Goal: Check status

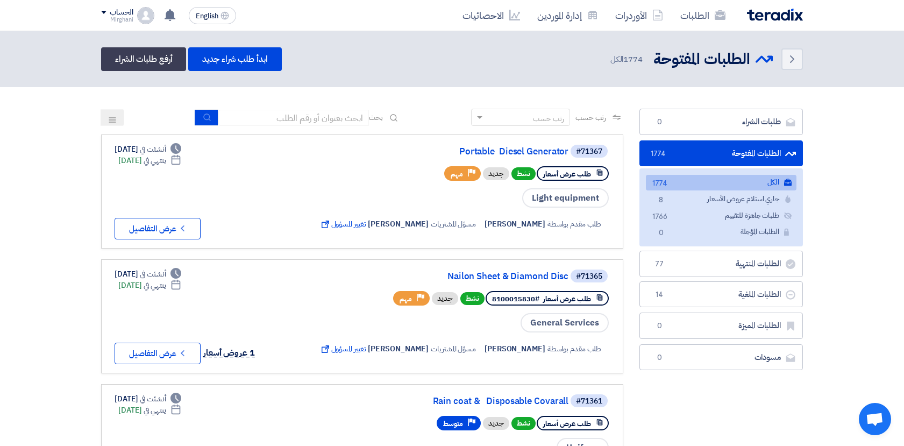
click at [314, 114] on input at bounding box center [293, 118] width 151 height 16
type input "70924"
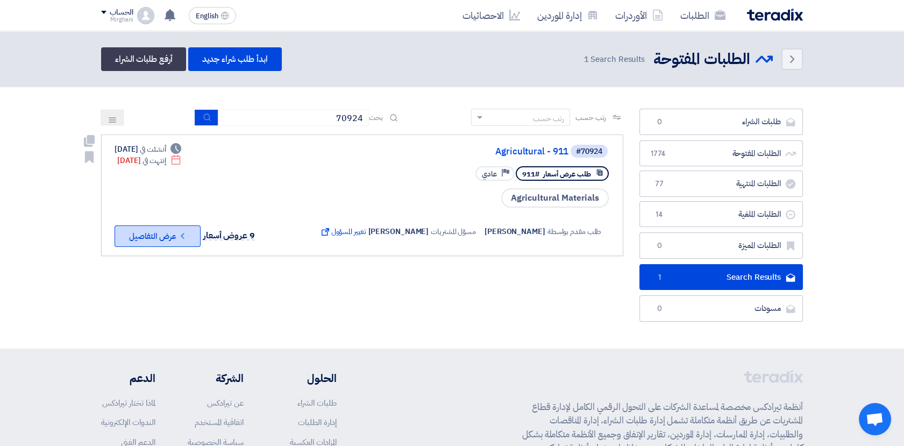
click at [173, 234] on button "Check details عرض التفاصيل" at bounding box center [157, 236] width 86 height 22
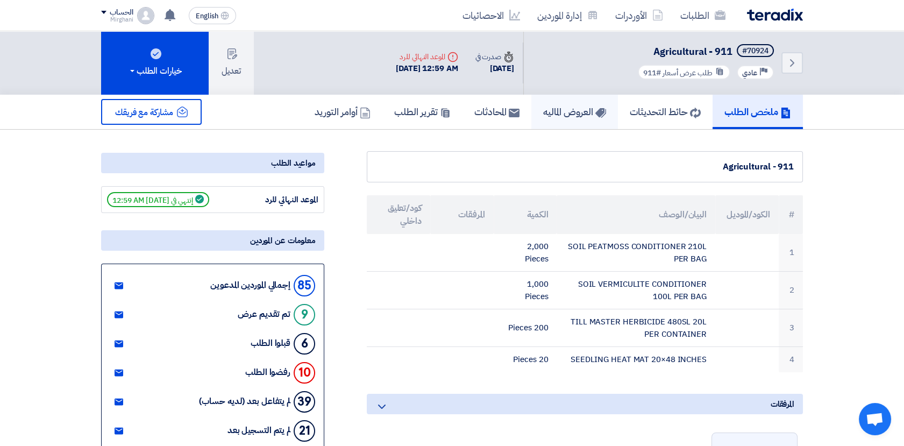
click at [543, 113] on h5 "العروض الماليه" at bounding box center [574, 111] width 63 height 12
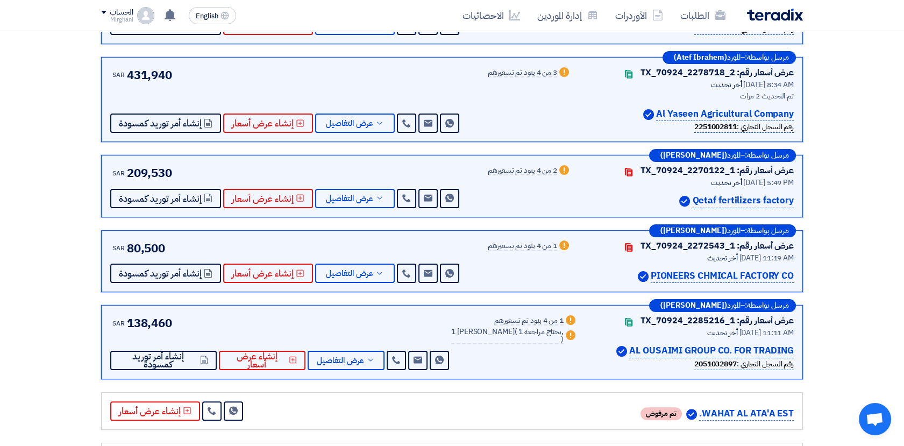
scroll to position [657, 0]
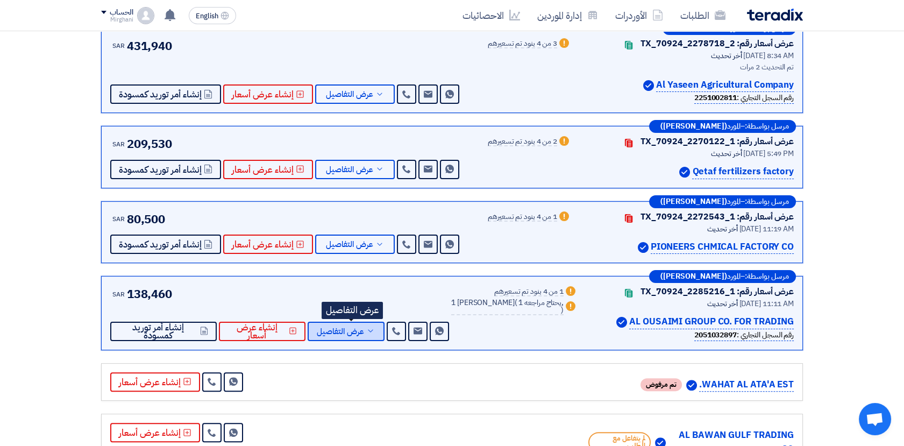
click at [350, 327] on span "عرض التفاصيل" at bounding box center [340, 331] width 47 height 8
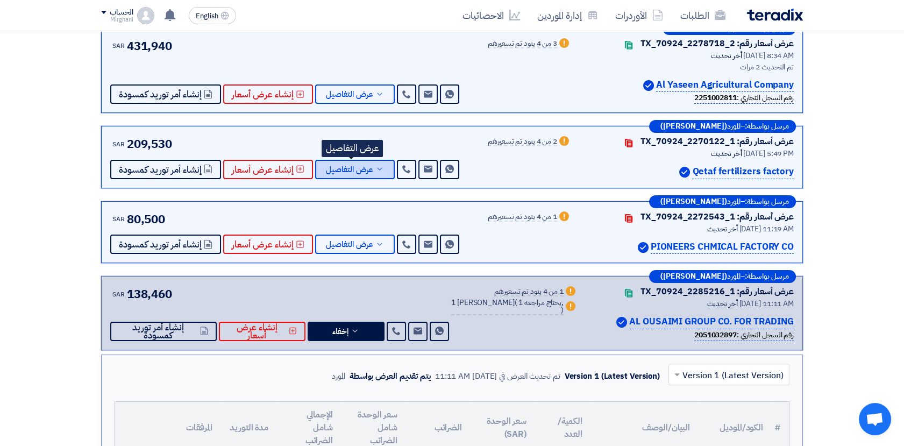
click at [350, 166] on span "عرض التفاصيل" at bounding box center [349, 170] width 47 height 8
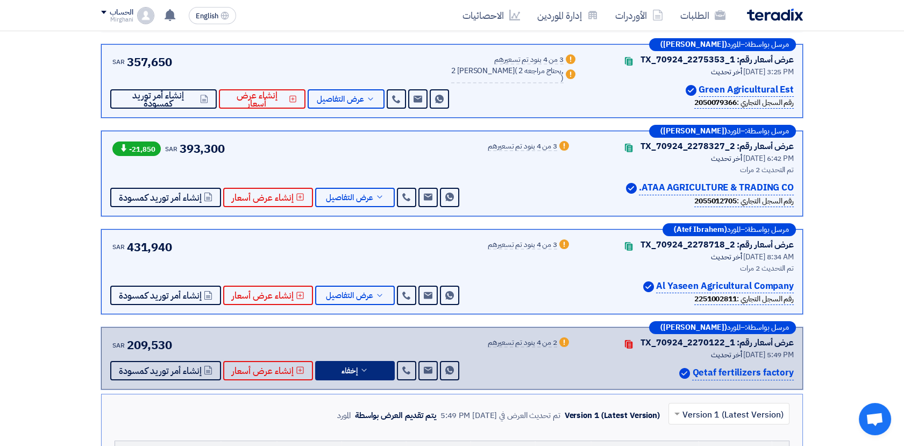
scroll to position [418, 0]
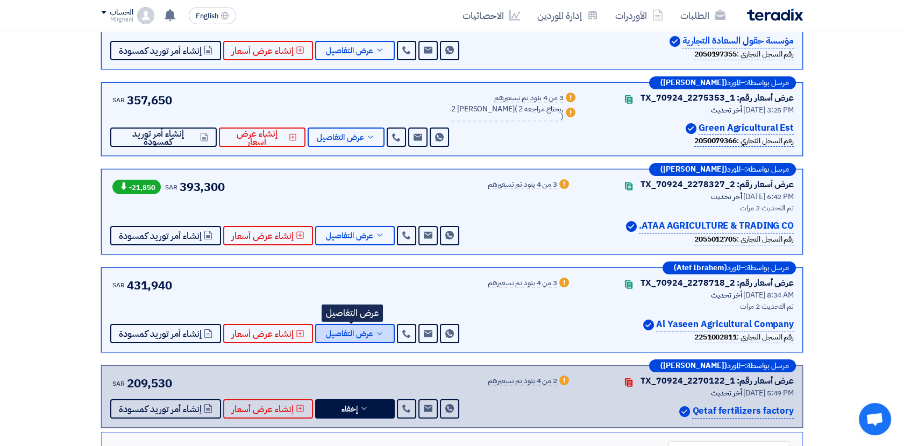
click at [348, 333] on span "عرض التفاصيل" at bounding box center [349, 333] width 47 height 8
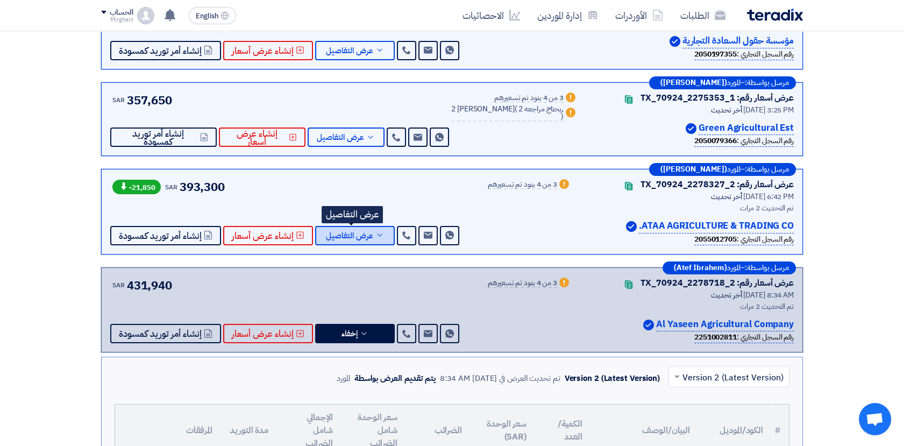
click at [345, 234] on span "عرض التفاصيل" at bounding box center [349, 236] width 47 height 8
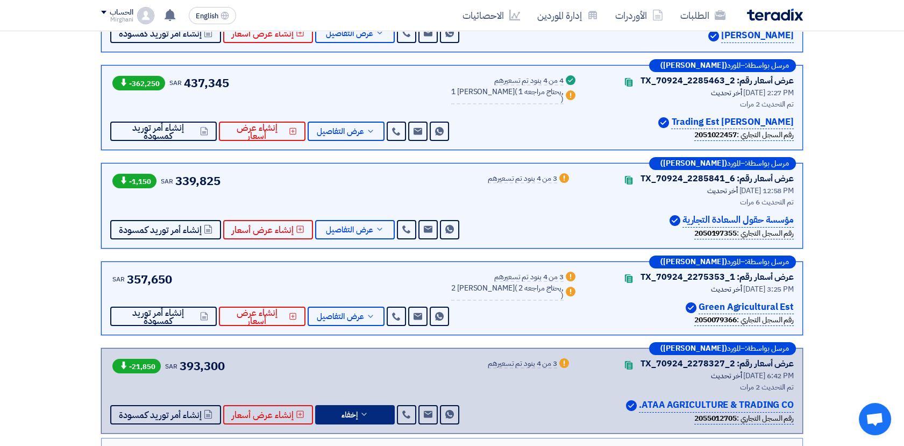
scroll to position [179, 0]
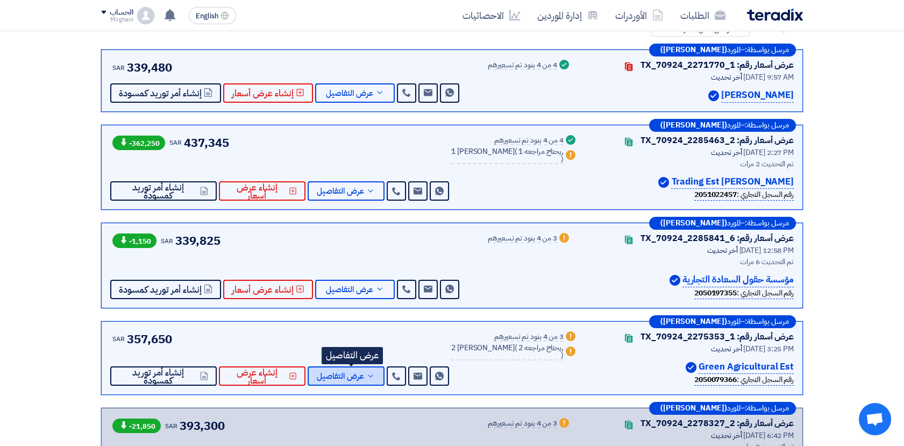
click at [335, 373] on span "عرض التفاصيل" at bounding box center [340, 376] width 47 height 8
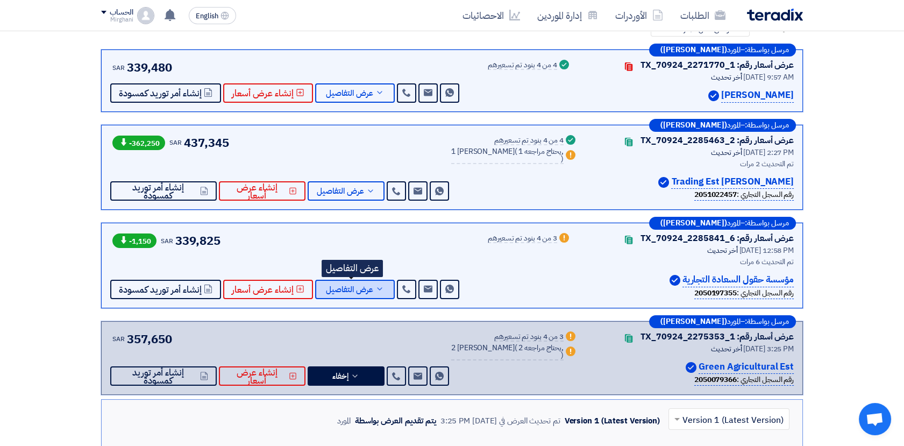
click at [376, 287] on icon at bounding box center [379, 288] width 9 height 9
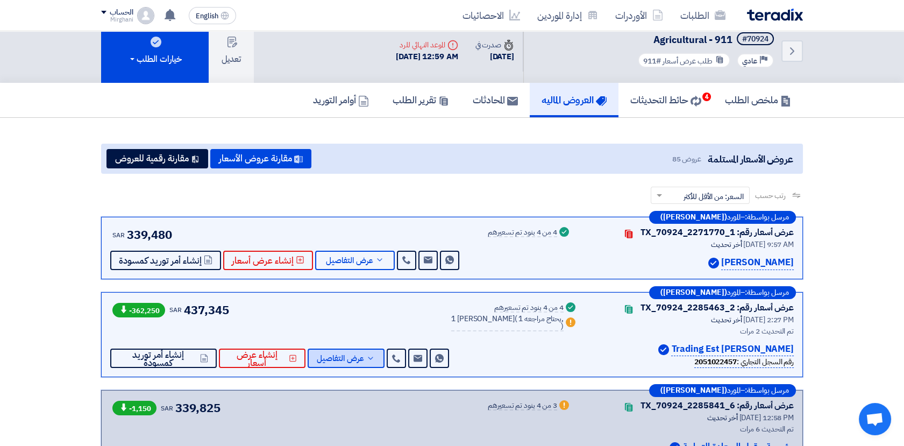
scroll to position [0, 0]
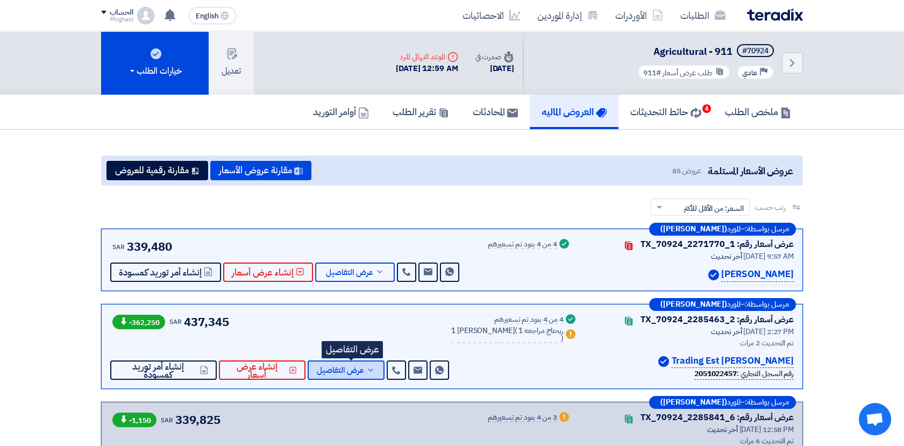
click at [360, 366] on span "عرض التفاصيل" at bounding box center [340, 370] width 47 height 8
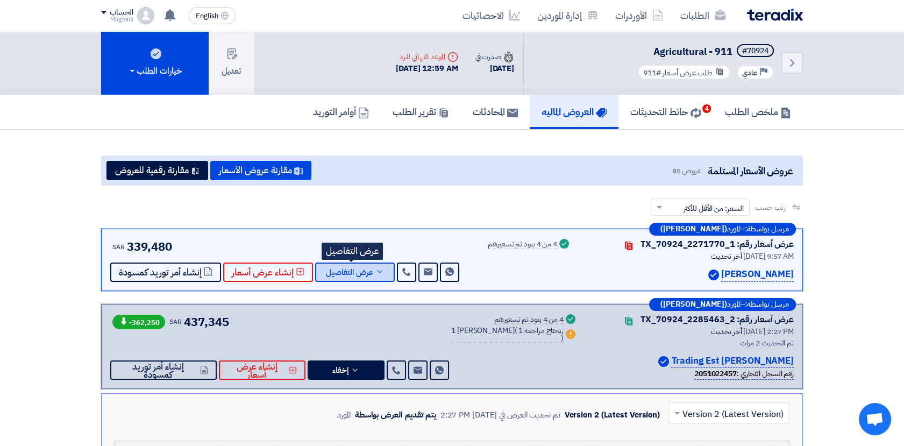
click at [362, 276] on span "عرض التفاصيل" at bounding box center [349, 272] width 47 height 8
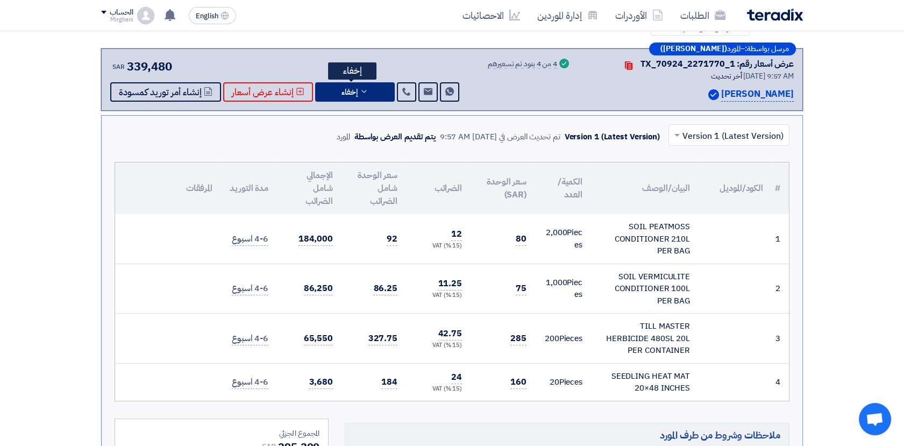
scroll to position [179, 0]
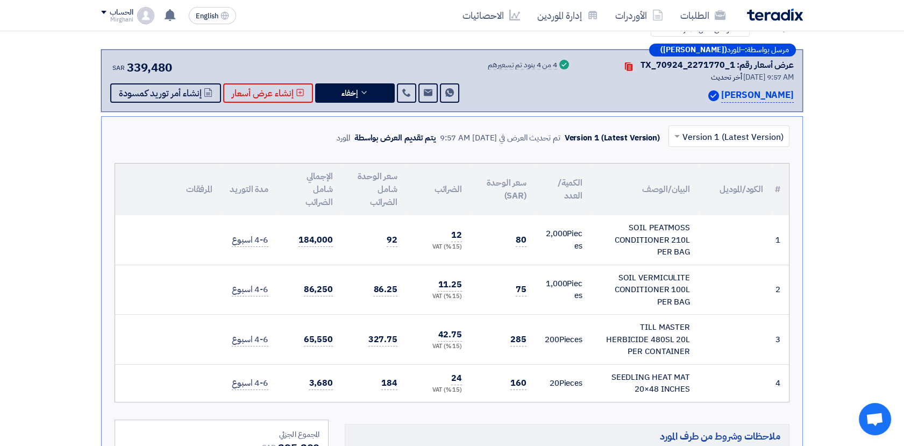
click at [178, 219] on td at bounding box center [168, 239] width 106 height 49
